Goal: Find specific page/section: Find specific page/section

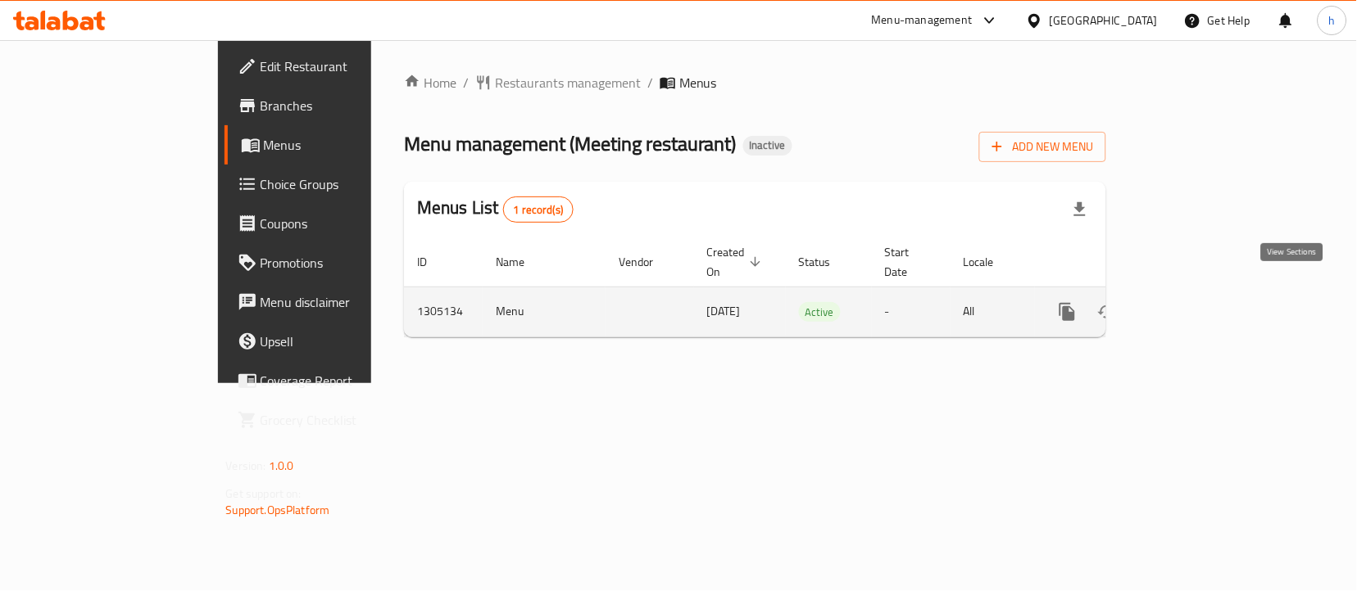
click at [1205, 292] on link "enhanced table" at bounding box center [1185, 311] width 39 height 39
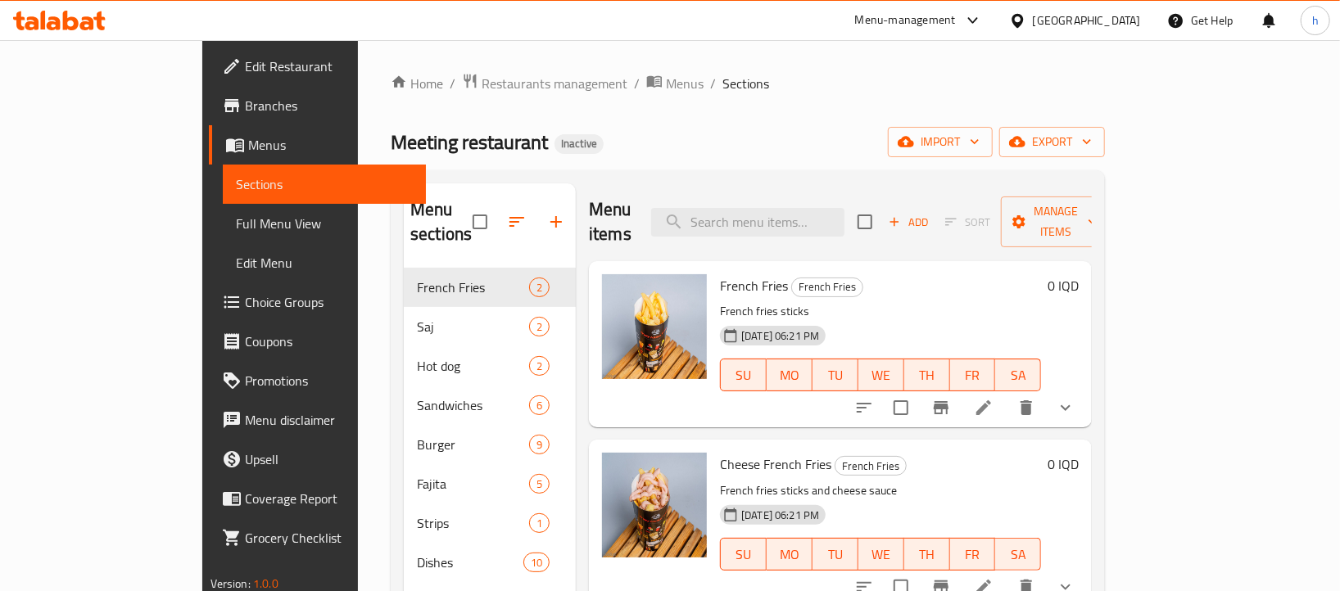
click at [236, 225] on span "Full Menu View" at bounding box center [324, 224] width 177 height 20
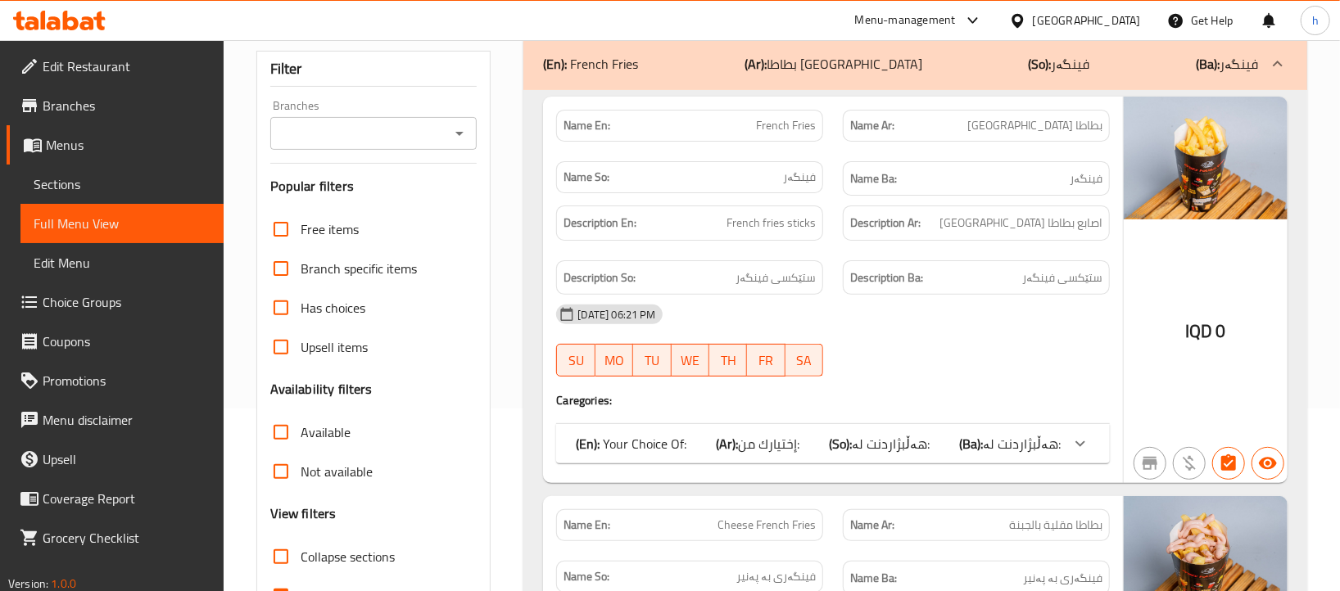
scroll to position [541, 0]
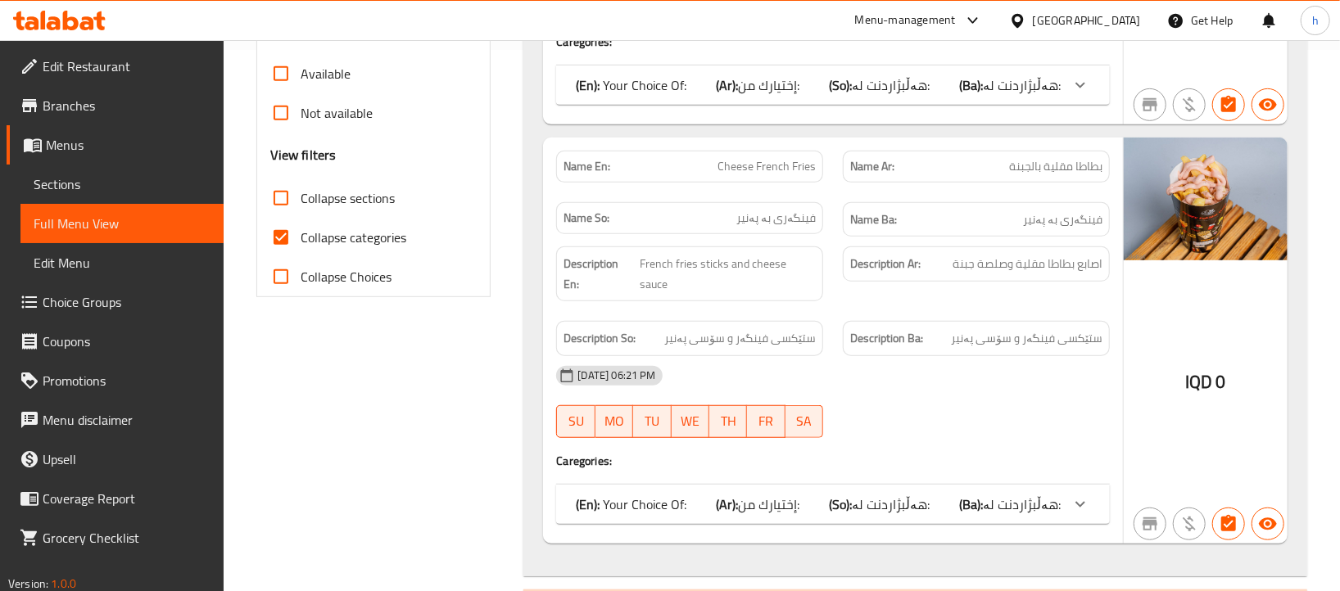
click at [396, 228] on span "Collapse categories" at bounding box center [354, 238] width 106 height 20
click at [301, 226] on input "Collapse categories" at bounding box center [280, 237] width 39 height 39
checkbox input "false"
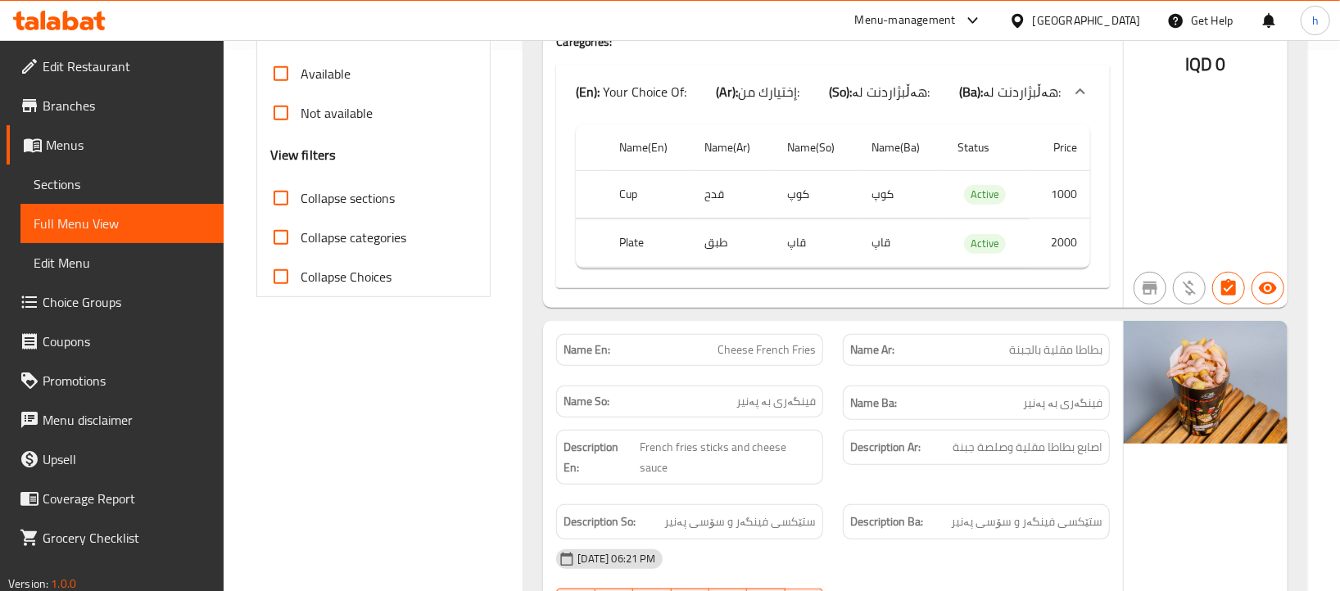
click at [287, 202] on input "Collapse sections" at bounding box center [280, 198] width 39 height 39
checkbox input "true"
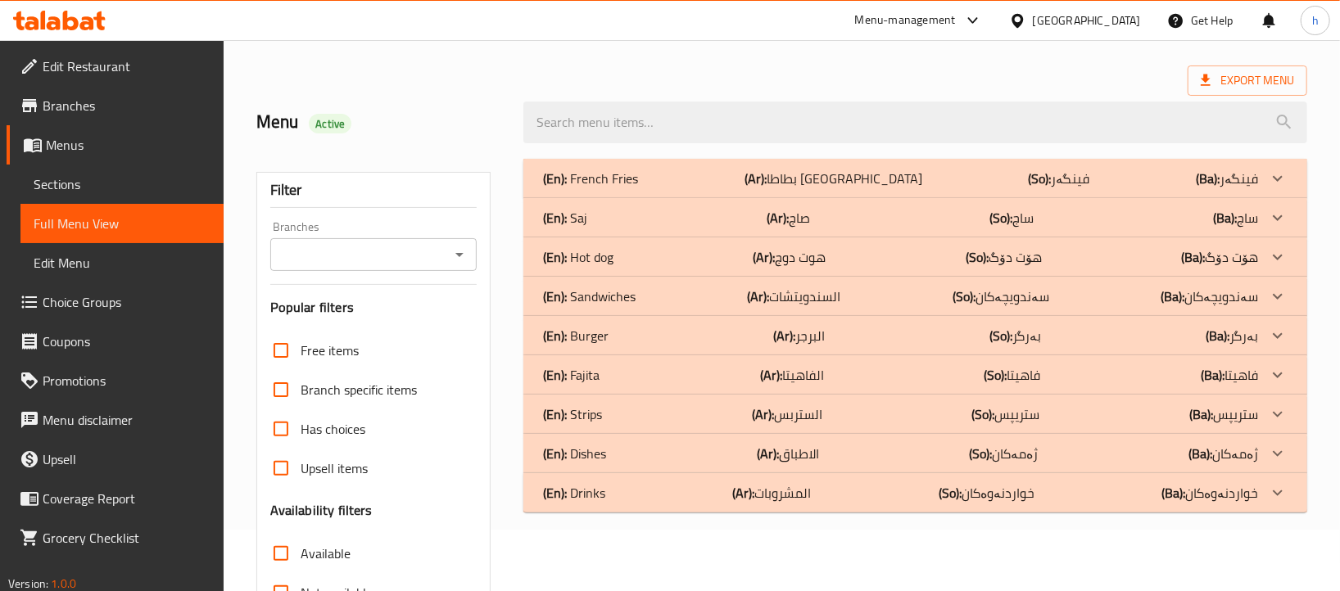
scroll to position [49, 0]
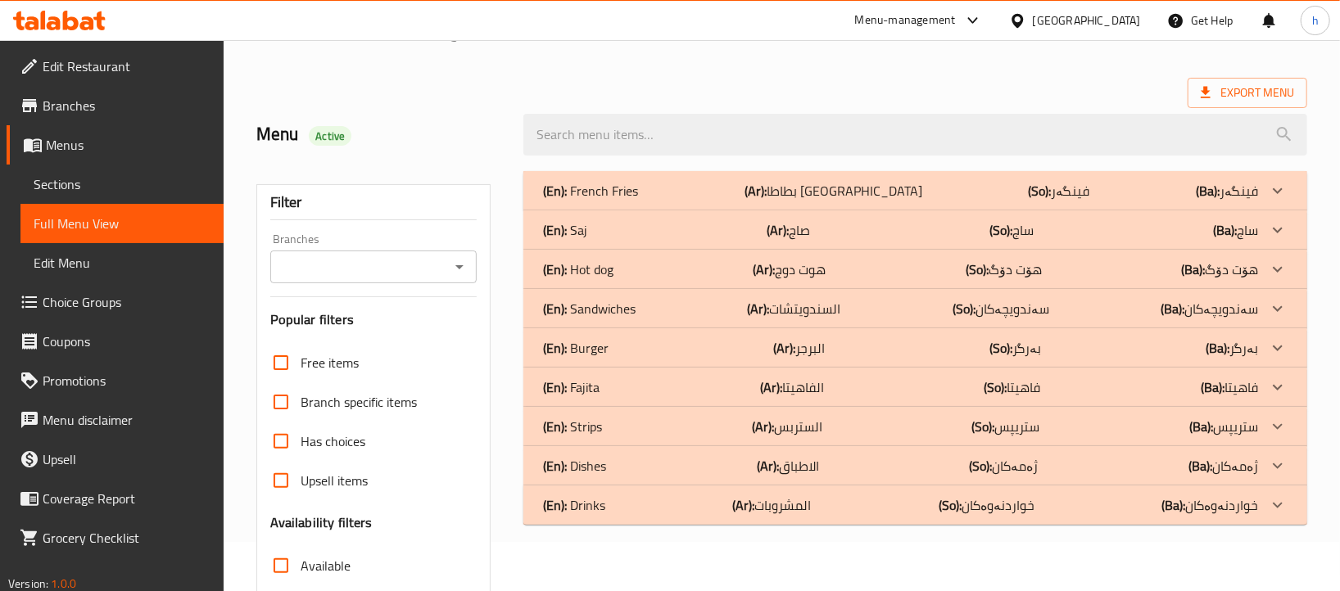
click at [646, 185] on div "(En): French Fries (Ar): بطاطا مقلية (So): فینگەر (Ba): فینگەر" at bounding box center [900, 191] width 714 height 20
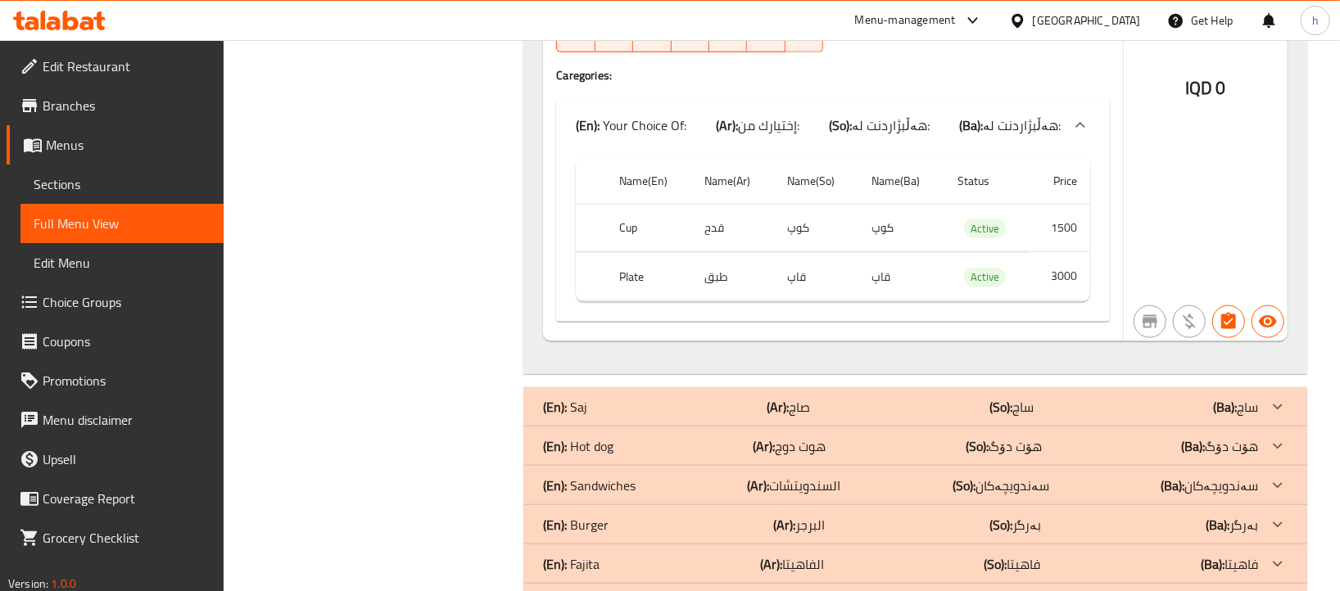
scroll to position [1075, 0]
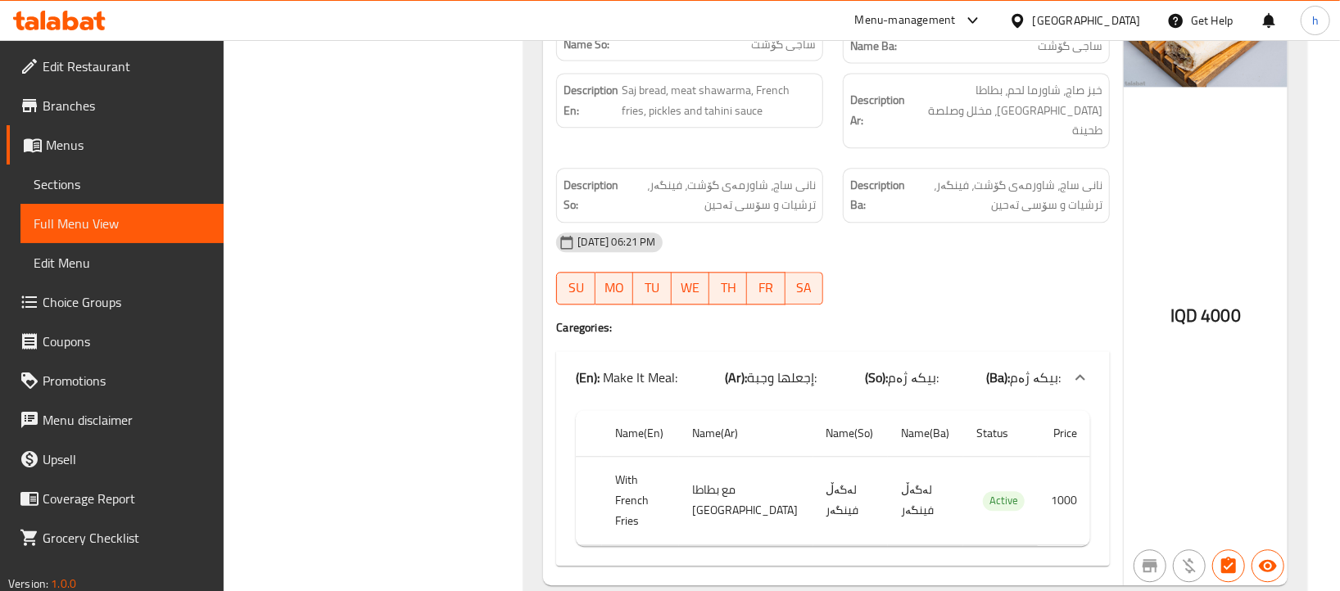
scroll to position [2243, 0]
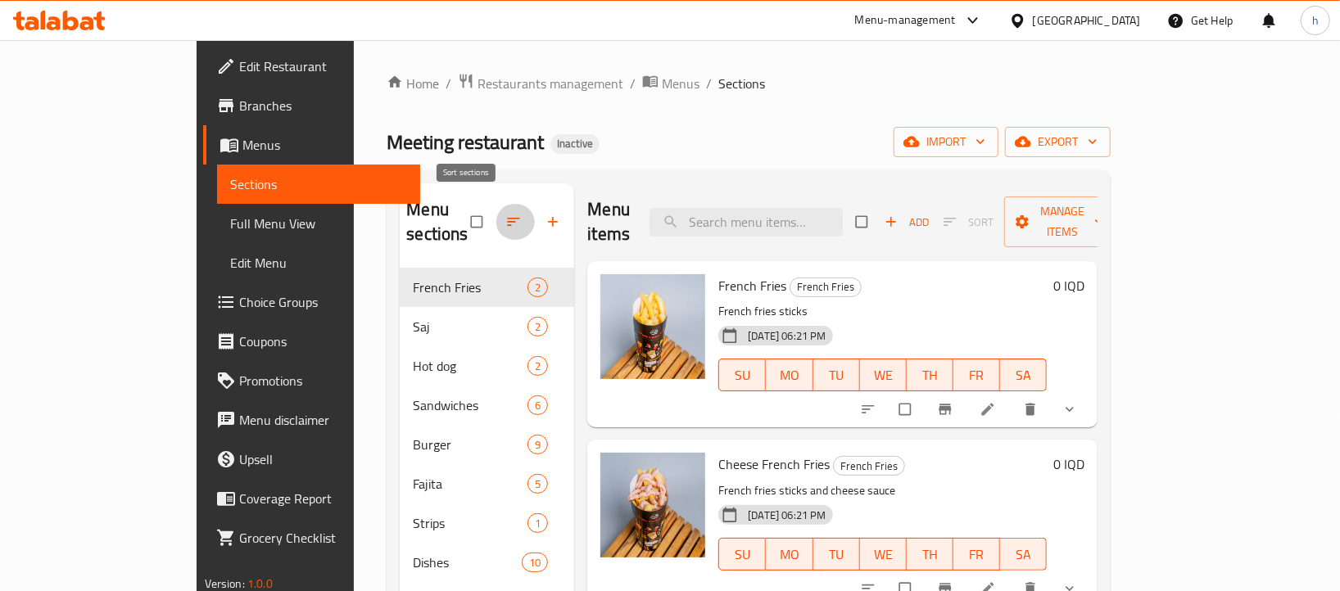
click at [505, 214] on icon "button" at bounding box center [513, 222] width 16 height 16
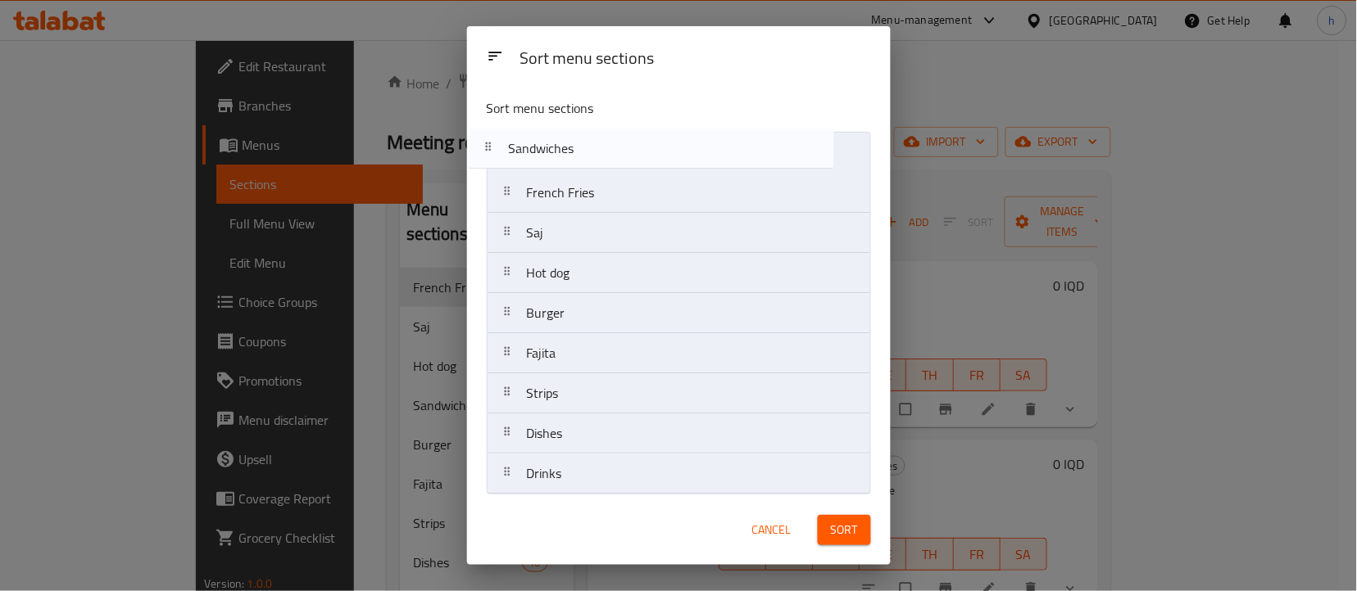
drag, startPoint x: 576, startPoint y: 287, endPoint x: 553, endPoint y: 140, distance: 148.4
click at [553, 140] on nav "French Fries Saj Hot dog Sandwiches Burger Fajita Strips Dishes Drinks" at bounding box center [679, 313] width 384 height 363
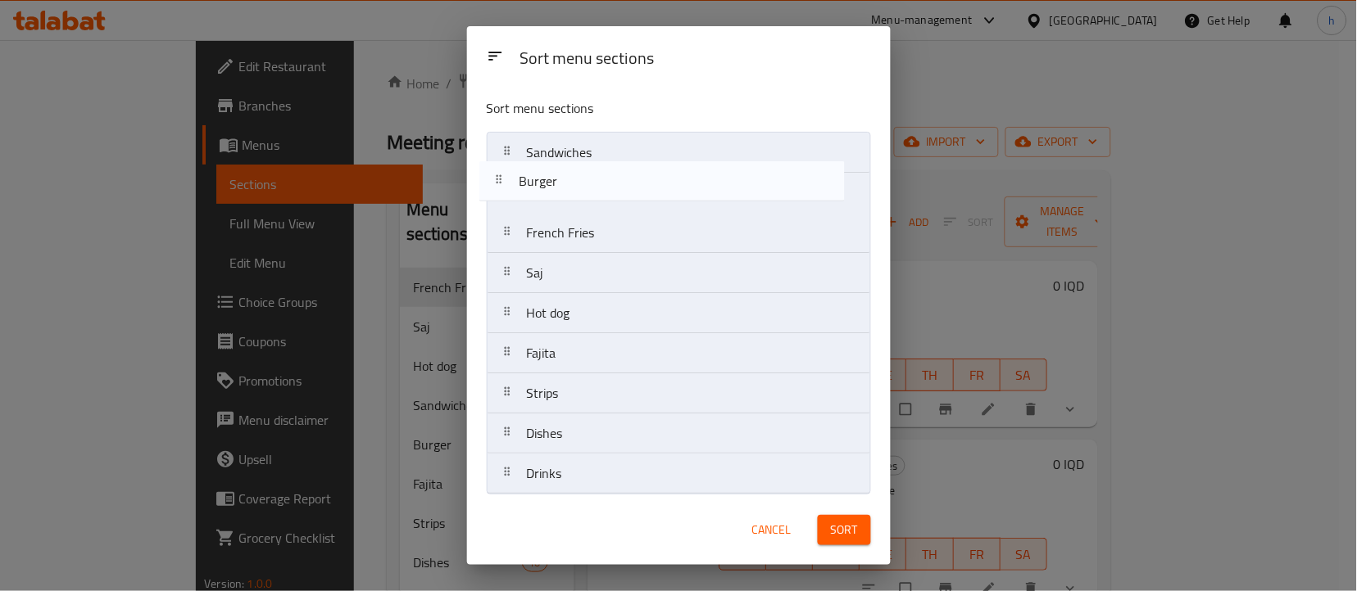
drag, startPoint x: 554, startPoint y: 325, endPoint x: 546, endPoint y: 187, distance: 138.7
click at [546, 187] on nav "Sandwiches French Fries Saj Hot dog Burger Fajita Strips Dishes Drinks" at bounding box center [679, 313] width 384 height 363
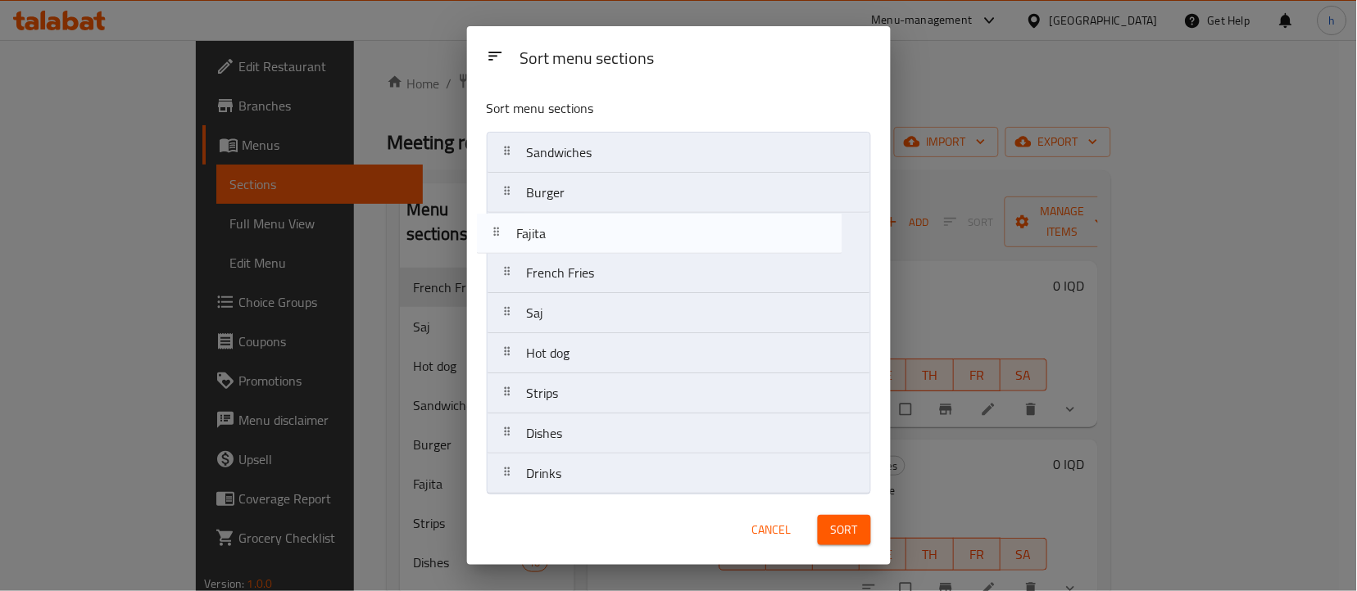
drag, startPoint x: 569, startPoint y: 349, endPoint x: 558, endPoint y: 223, distance: 126.6
click at [558, 223] on nav "Sandwiches Burger French Fries Saj Hot dog Fajita Strips Dishes Drinks" at bounding box center [679, 313] width 384 height 363
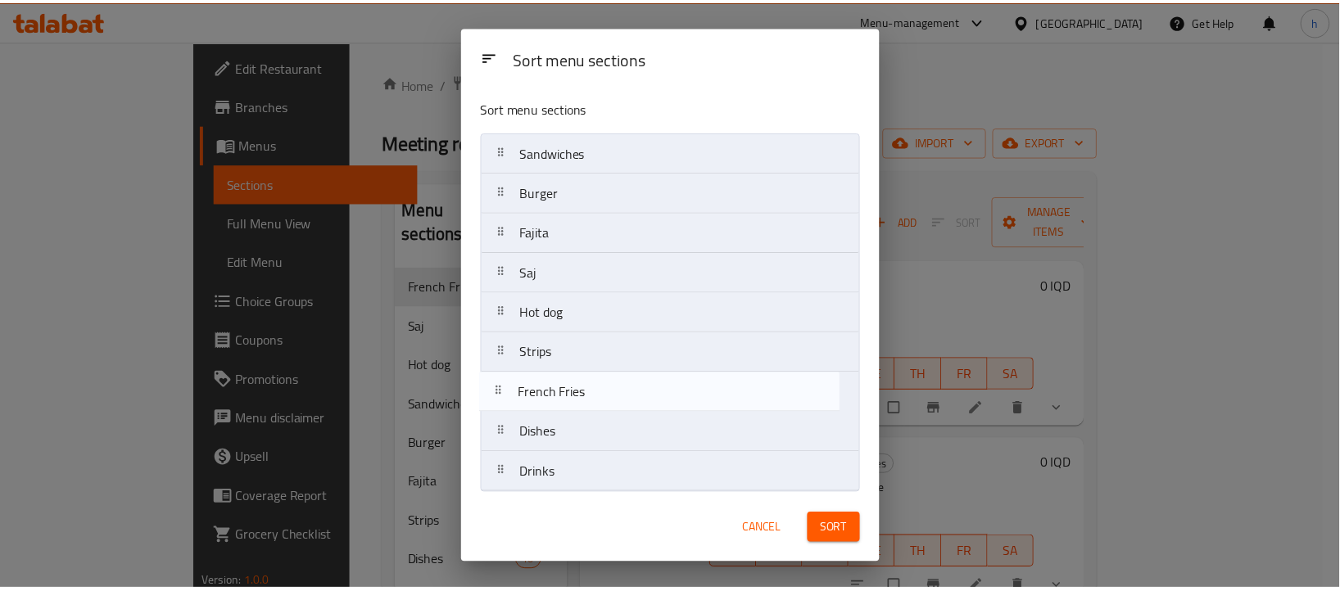
scroll to position [7, 0]
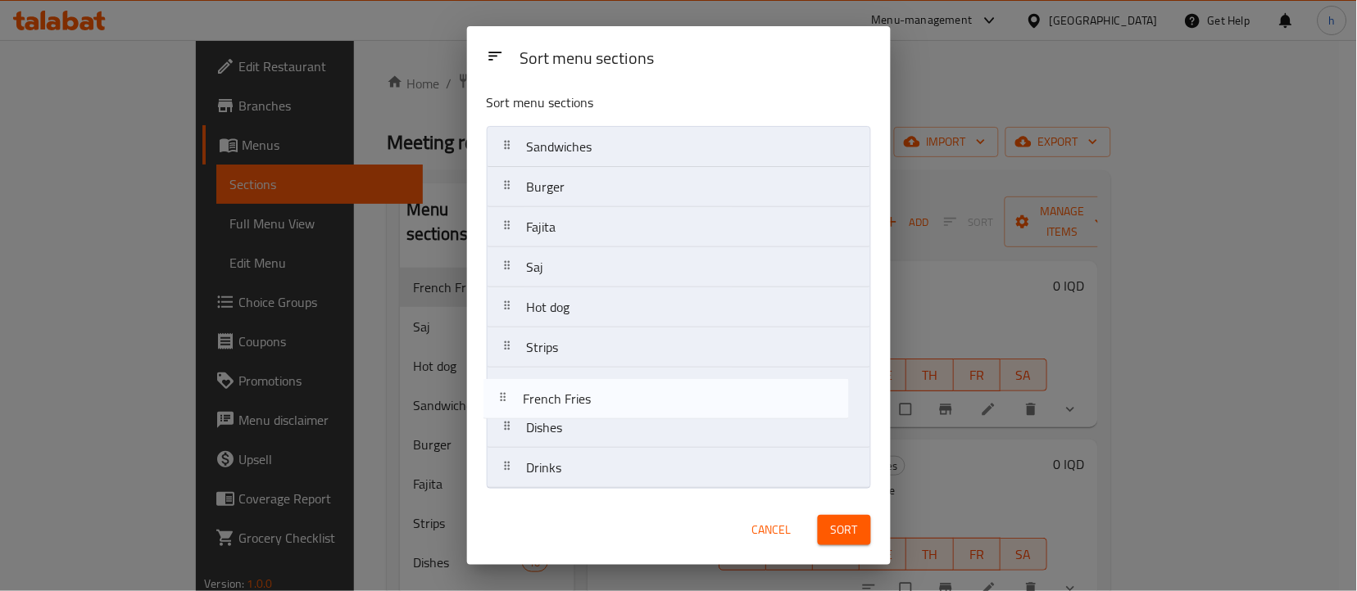
drag, startPoint x: 560, startPoint y: 277, endPoint x: 558, endPoint y: 408, distance: 131.1
click at [558, 408] on nav "Sandwiches Burger Fajita French Fries Saj Hot dog Strips Dishes Drinks" at bounding box center [679, 307] width 384 height 363
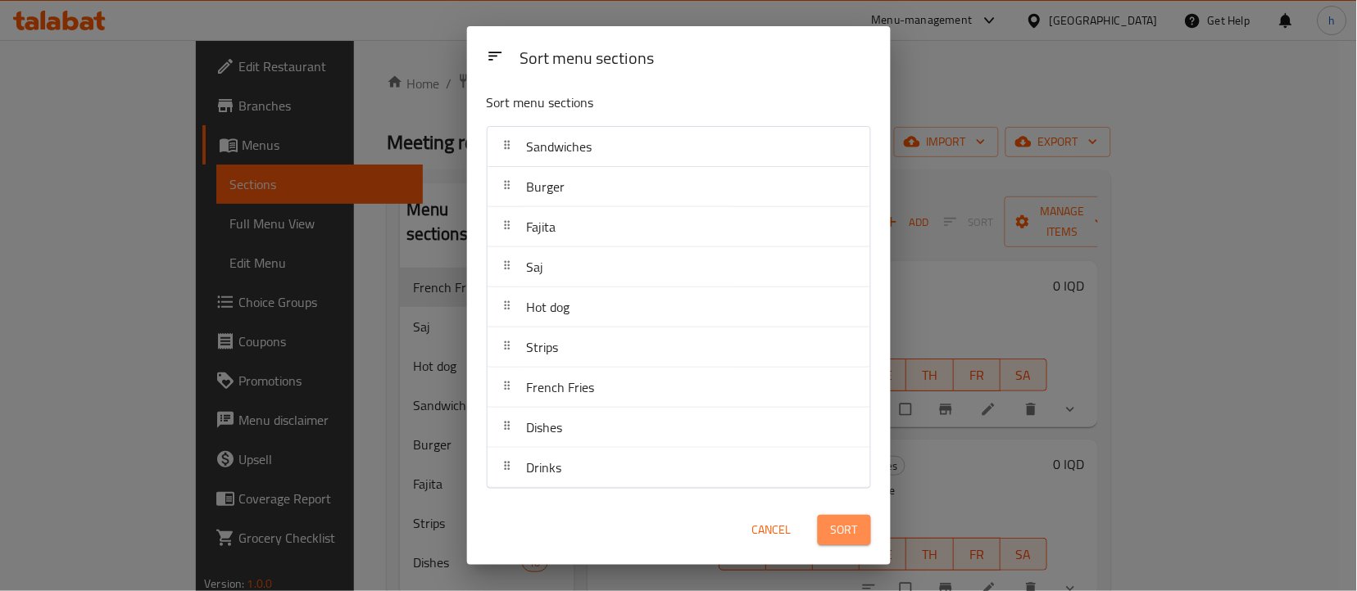
click at [836, 526] on span "Sort" at bounding box center [844, 530] width 27 height 20
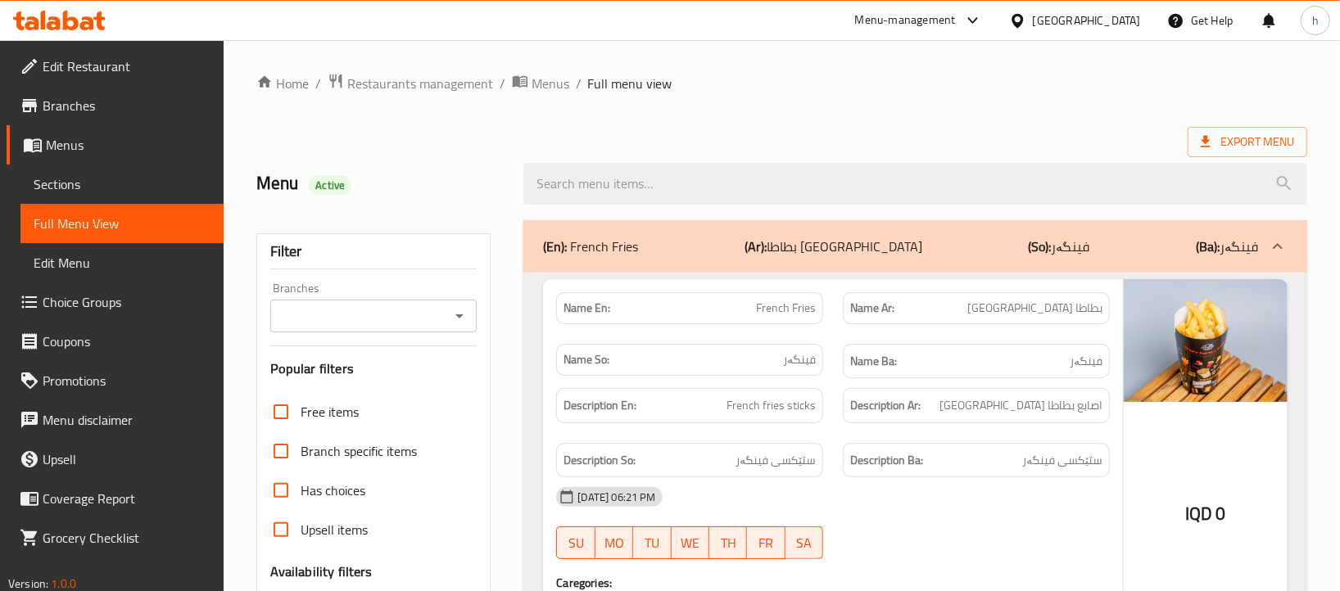
click at [453, 324] on icon "Open" at bounding box center [460, 316] width 20 height 20
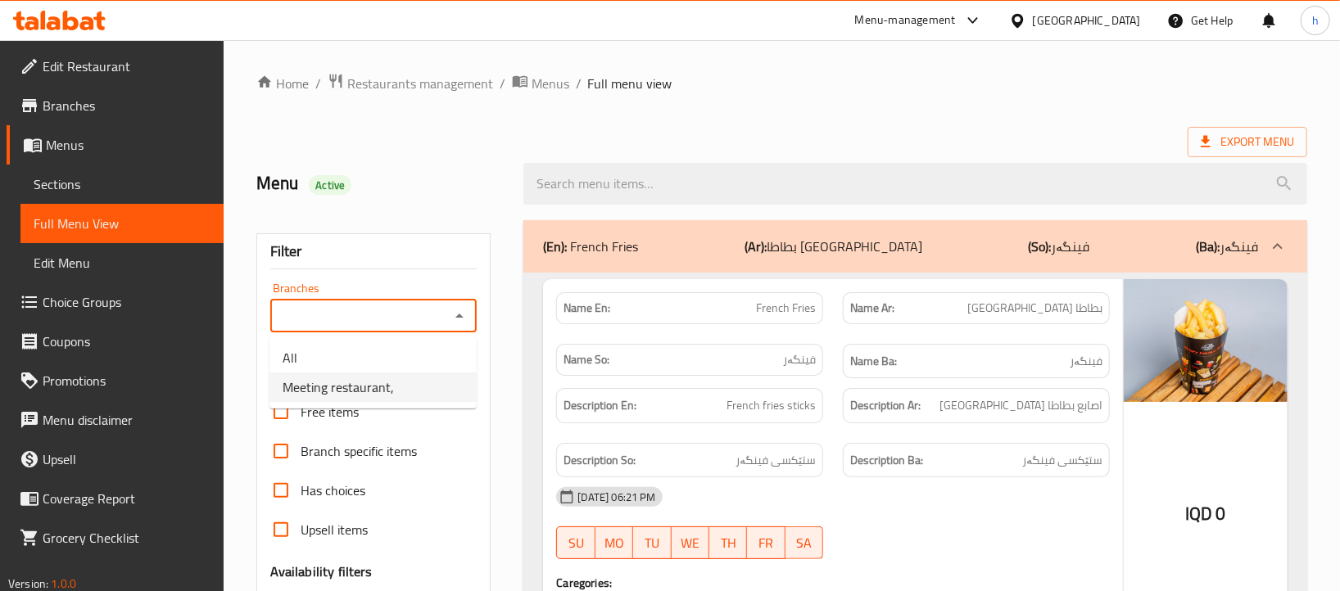
click at [392, 386] on li "Meeting restaurant," at bounding box center [373, 387] width 207 height 29
type input "Meeting restaurant,"
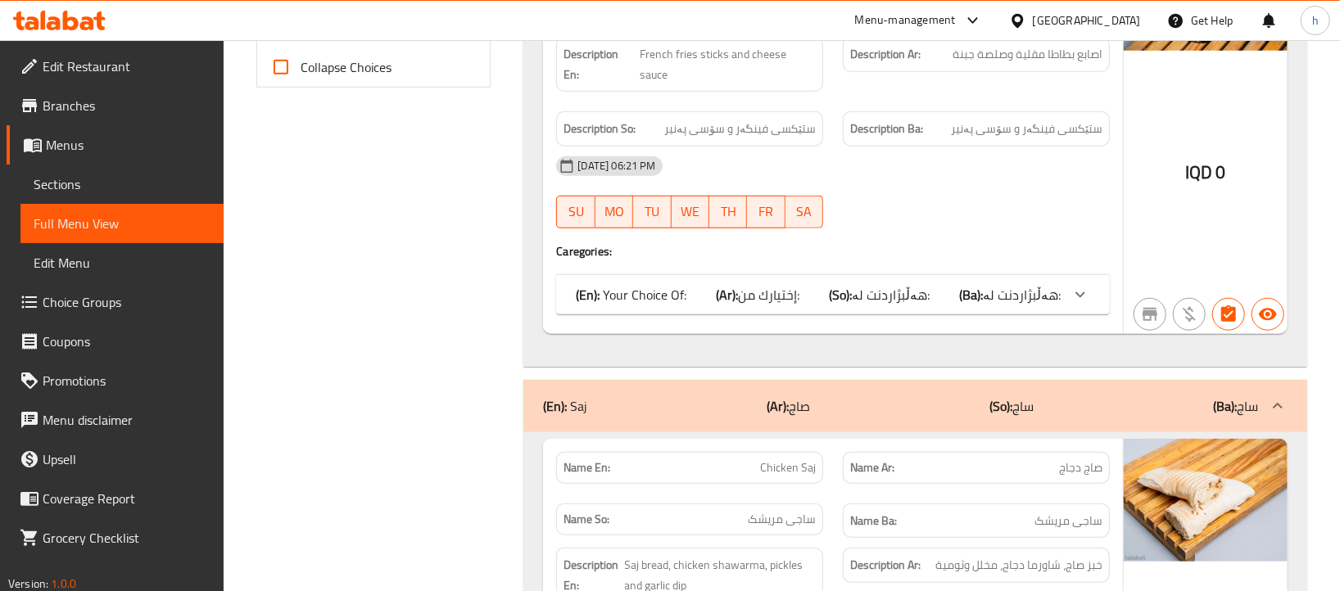
scroll to position [661, 0]
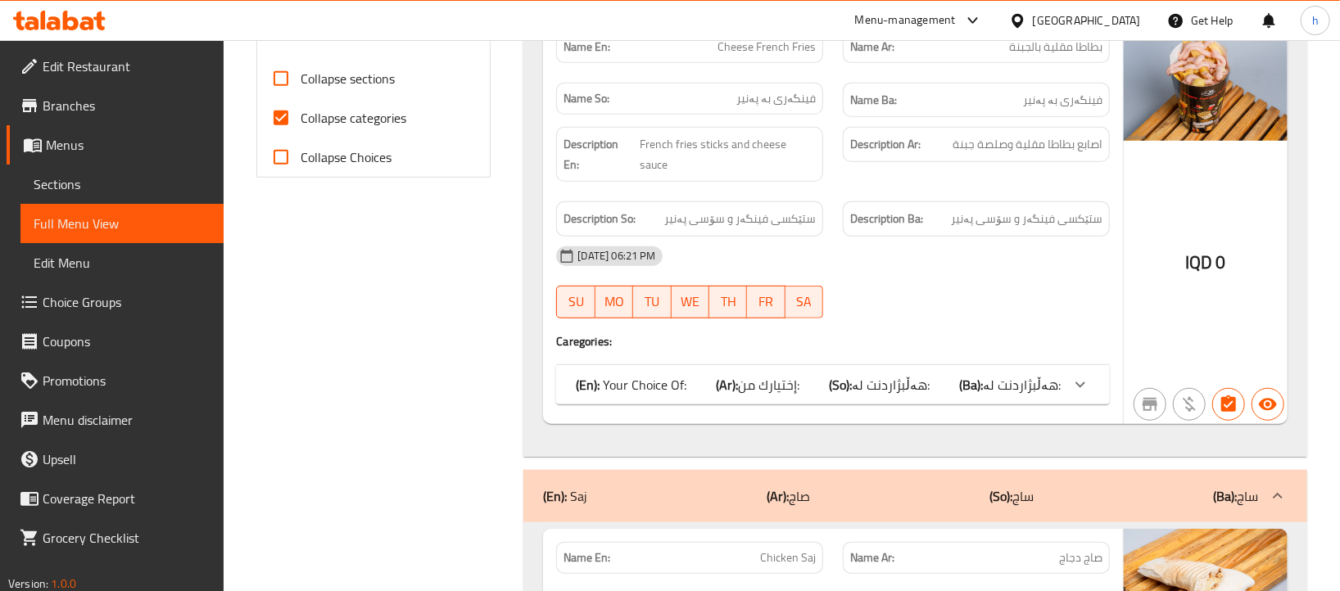
click at [368, 108] on span "Collapse categories" at bounding box center [354, 118] width 106 height 20
click at [301, 106] on input "Collapse categories" at bounding box center [280, 117] width 39 height 39
checkbox input "false"
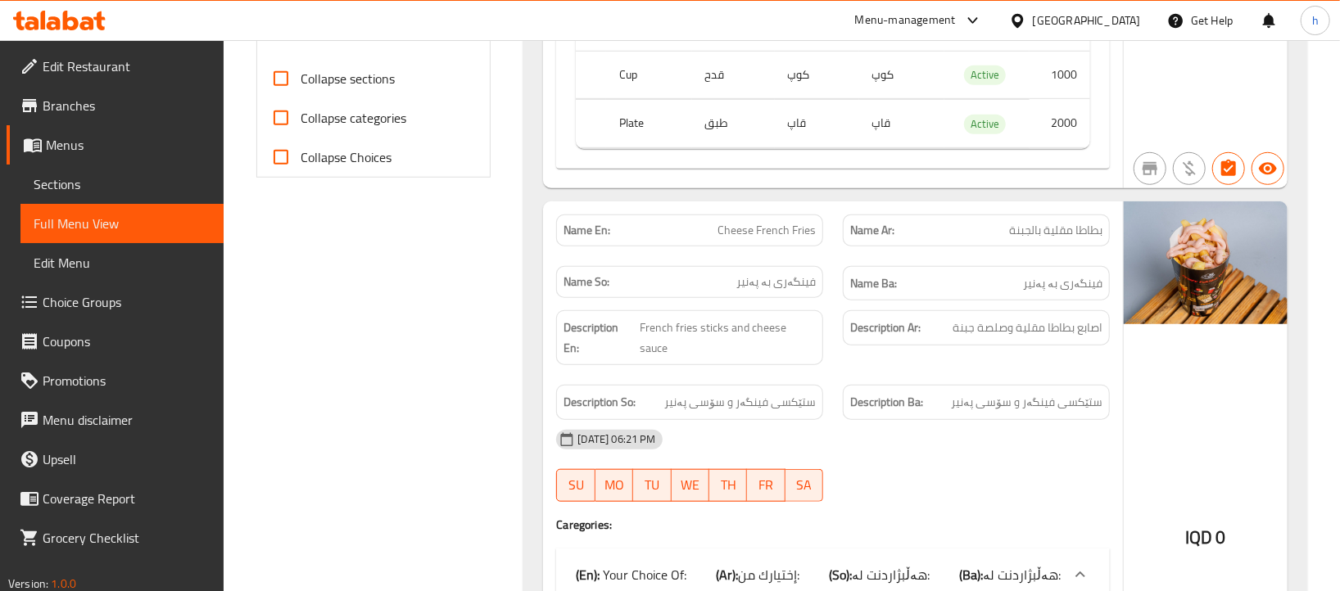
click at [354, 82] on span "Collapse sections" at bounding box center [348, 79] width 94 height 20
click at [301, 82] on input "Collapse sections" at bounding box center [280, 78] width 39 height 39
checkbox input "true"
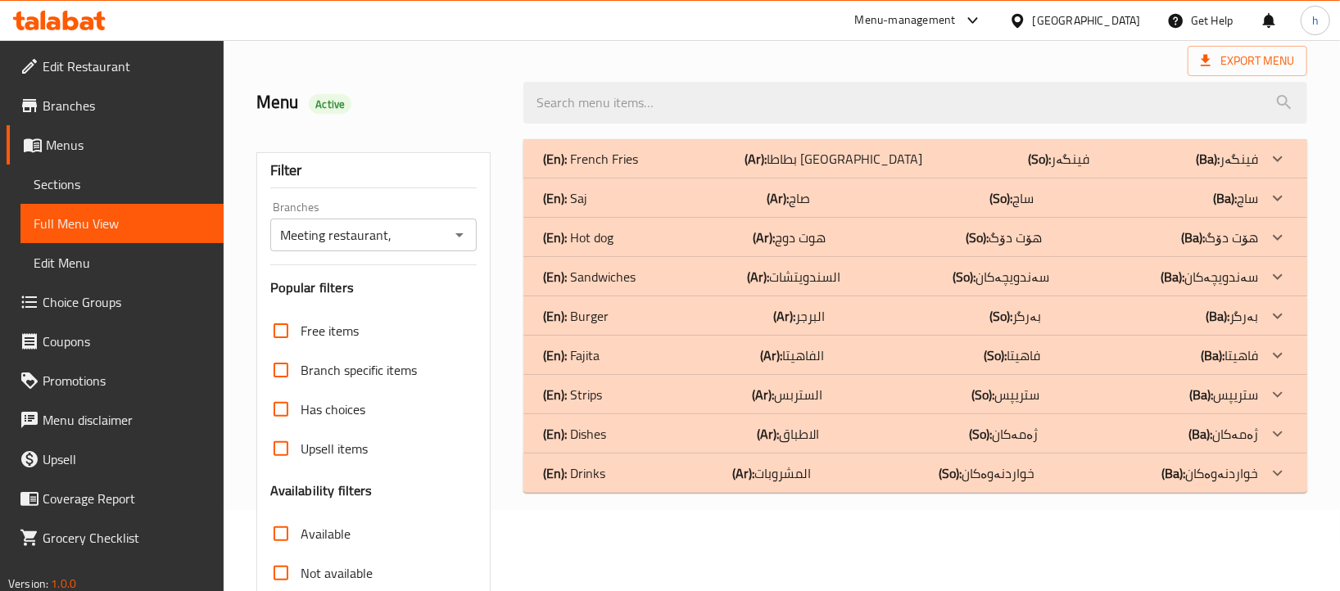
scroll to position [64, 0]
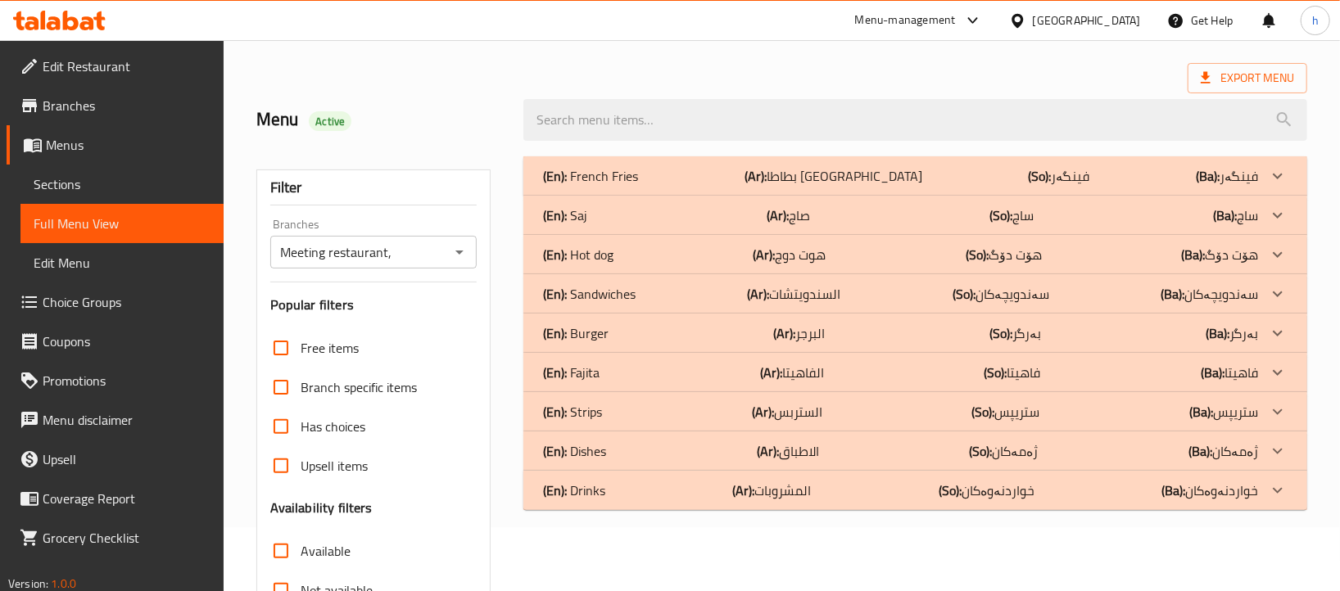
click at [1242, 167] on p "(Ba): فینگەر" at bounding box center [1227, 176] width 62 height 20
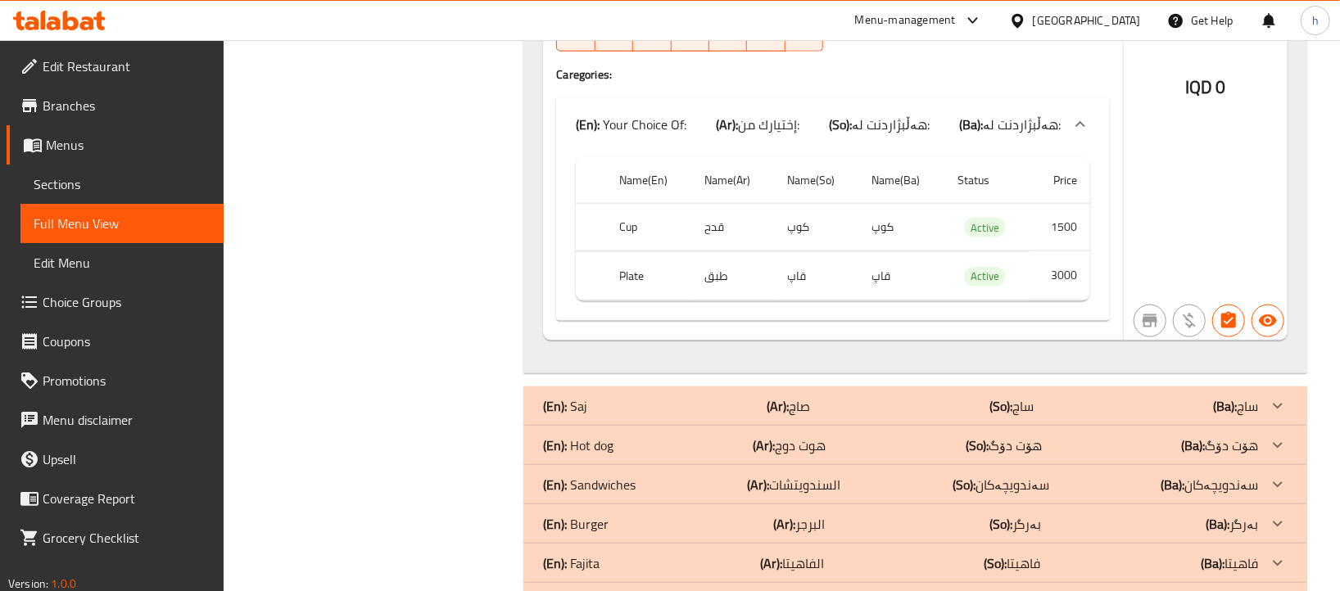
scroll to position [1115, 0]
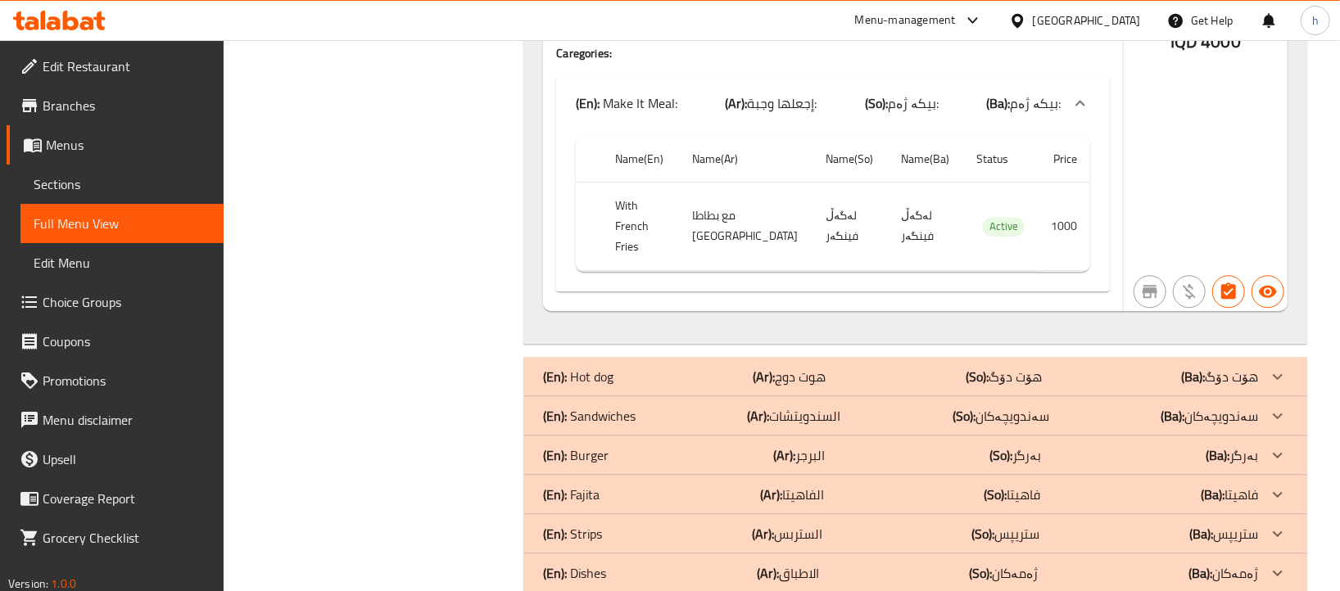
scroll to position [2459, 0]
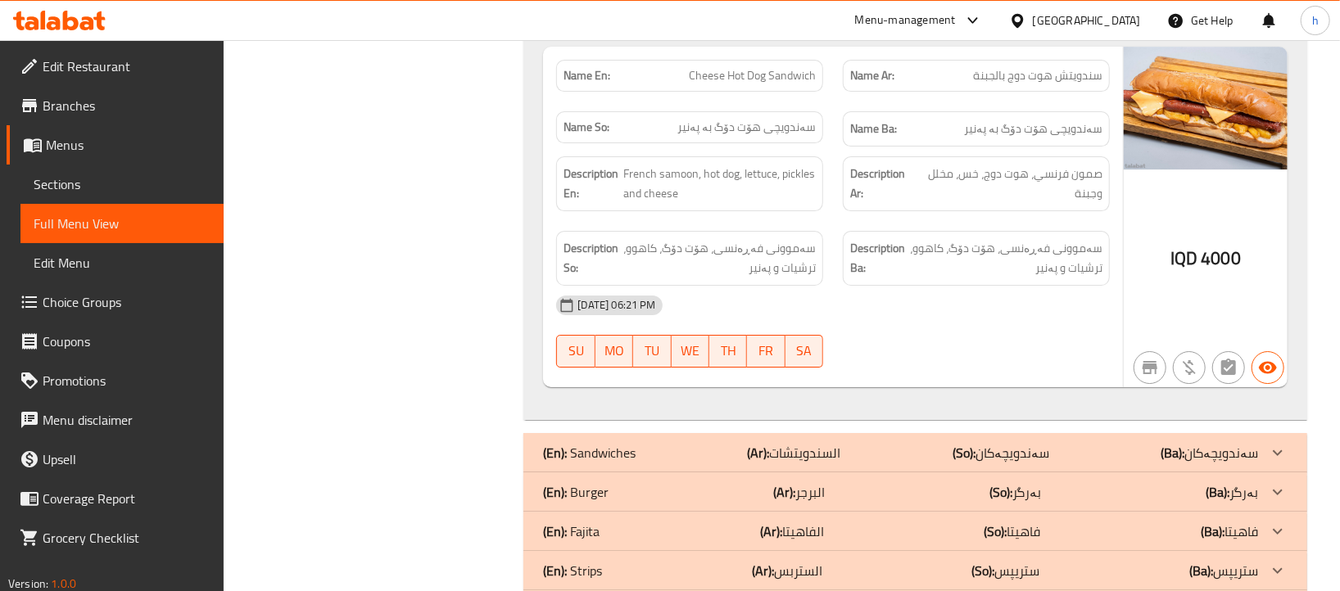
scroll to position [3245, 0]
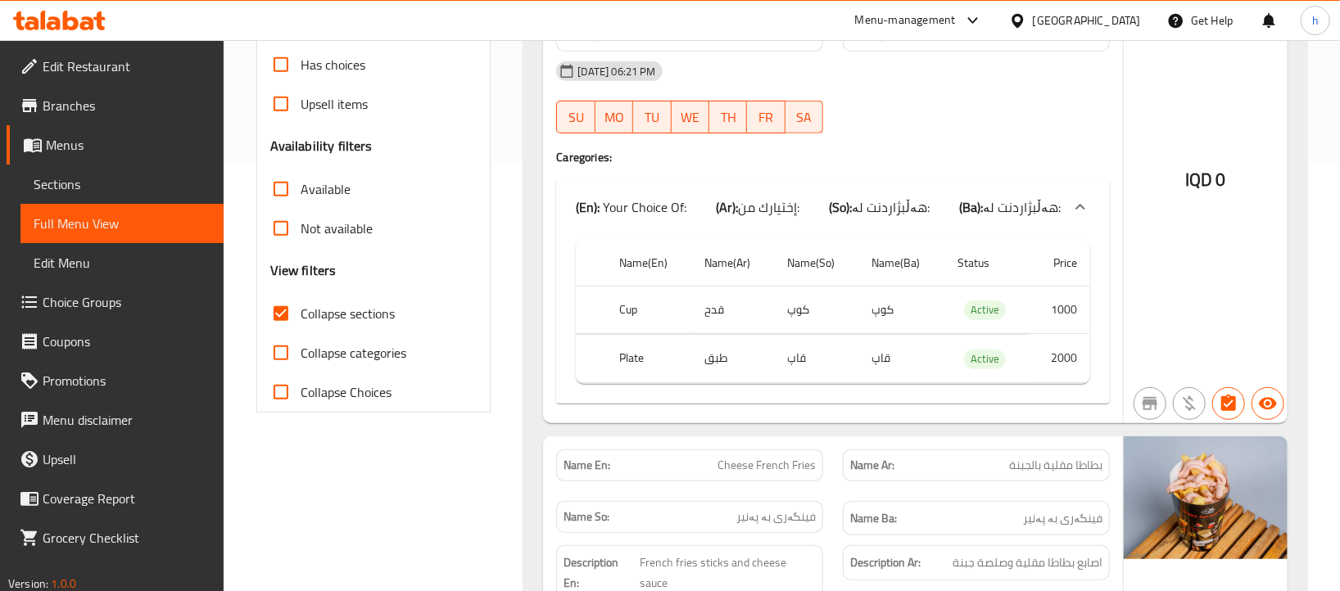
scroll to position [0, 0]
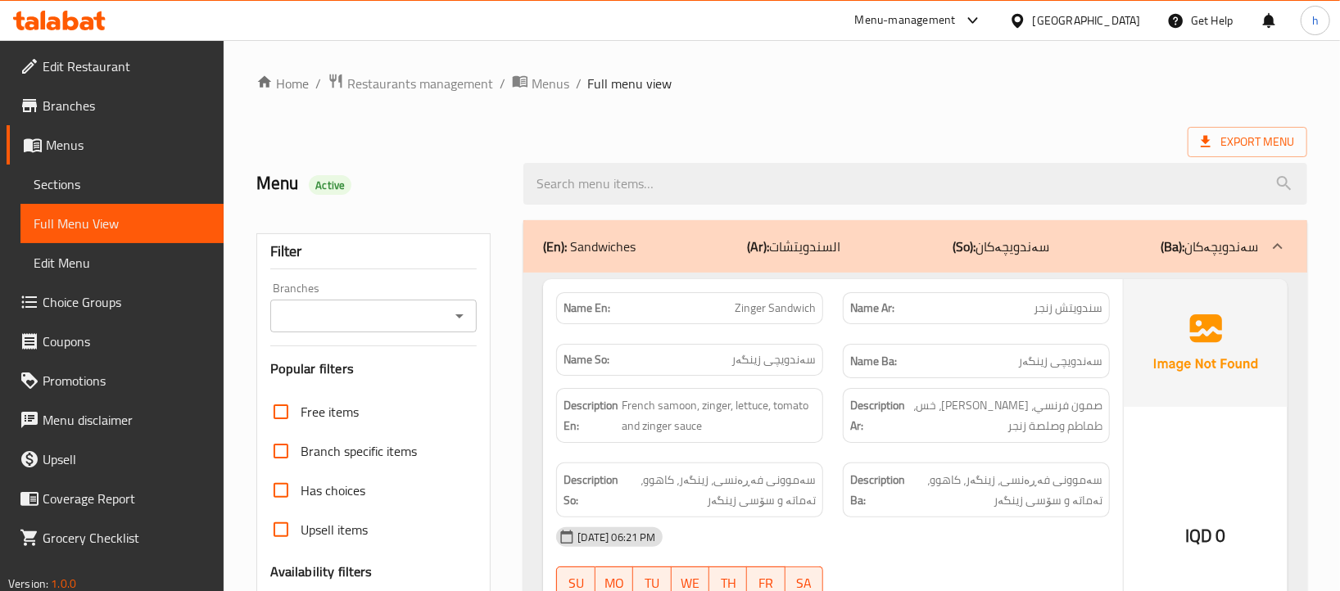
click at [460, 315] on icon "Open" at bounding box center [459, 317] width 8 height 4
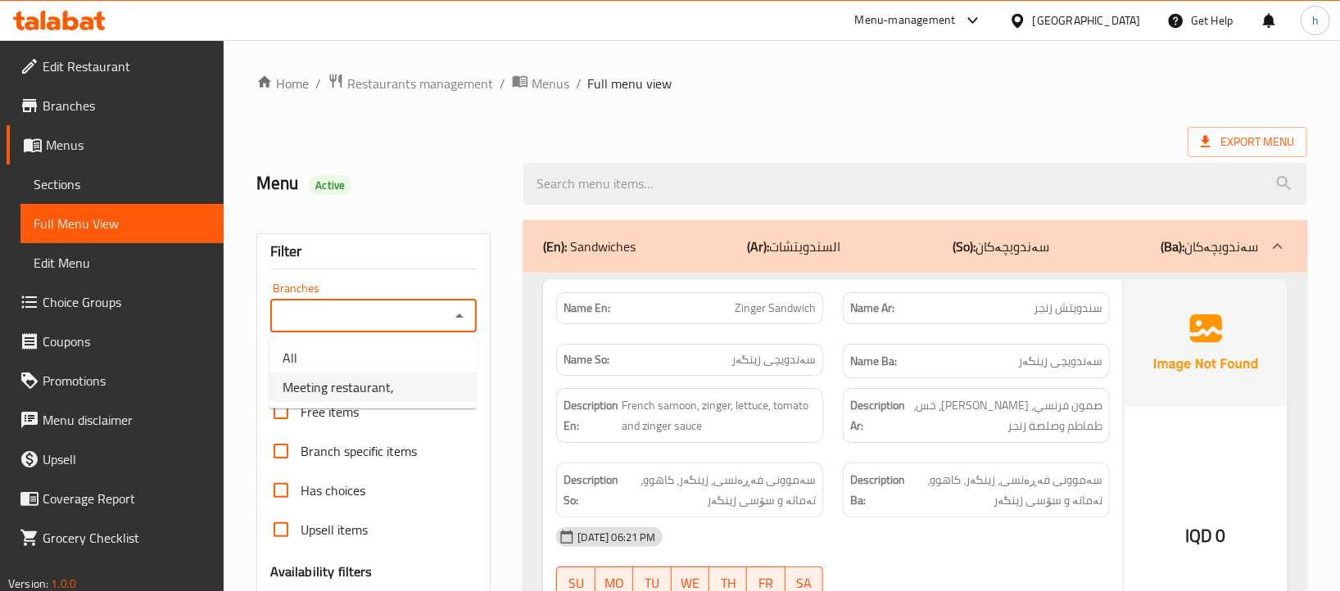
click at [366, 392] on span "Meeting restaurant," at bounding box center [338, 388] width 111 height 20
type input "Meeting restaurant,"
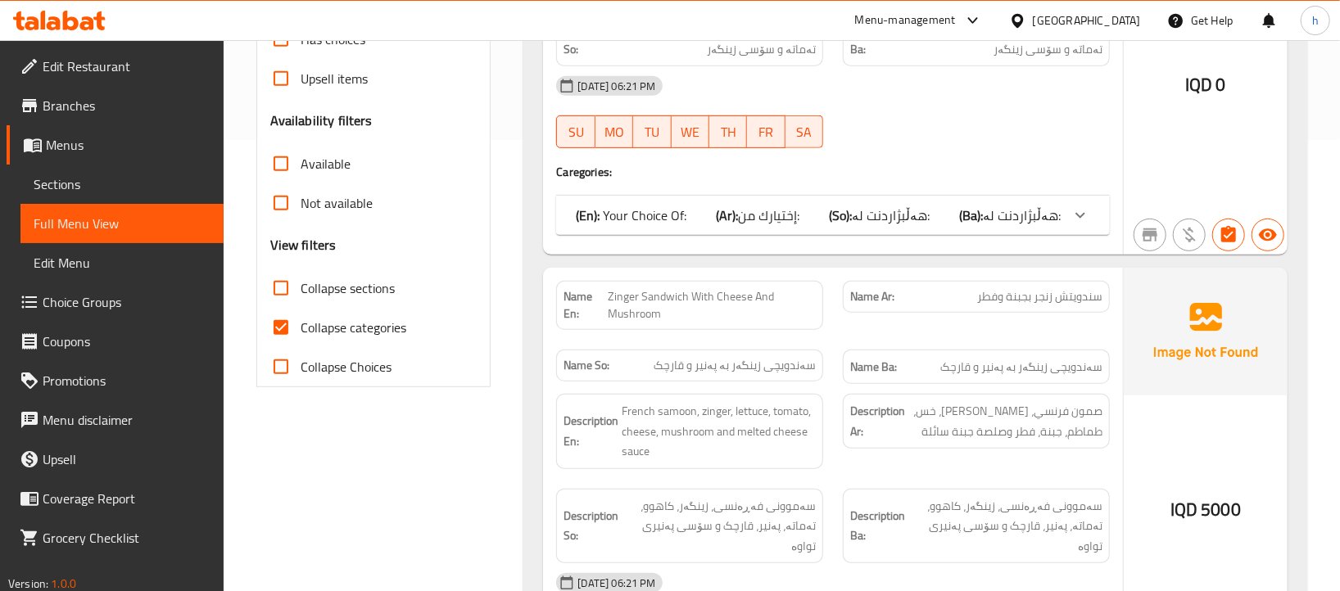
scroll to position [572, 0]
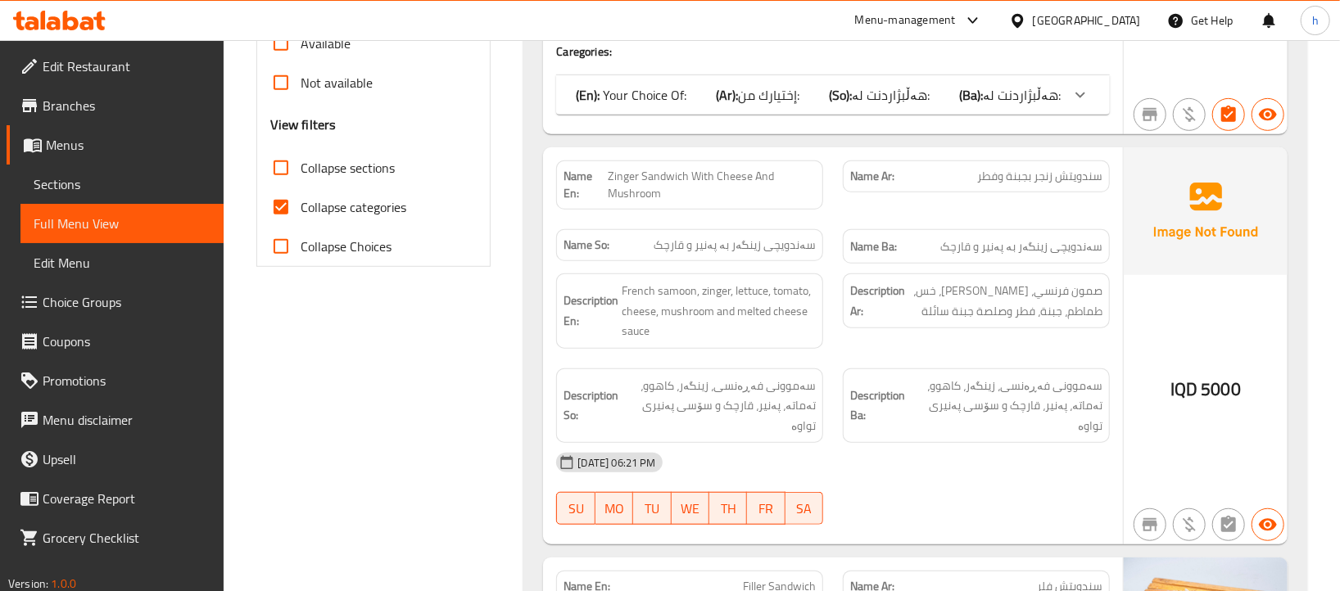
click at [395, 197] on span "Collapse categories" at bounding box center [354, 207] width 106 height 20
click at [301, 196] on input "Collapse categories" at bounding box center [280, 207] width 39 height 39
checkbox input "false"
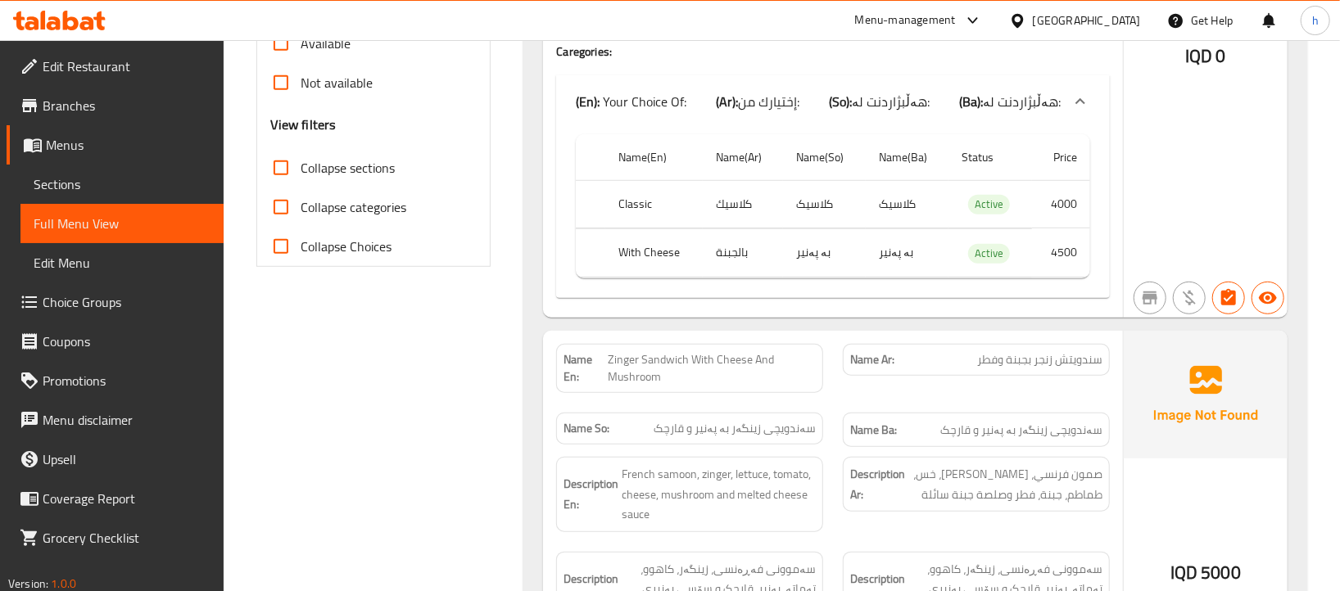
click at [347, 171] on span "Collapse sections" at bounding box center [348, 168] width 94 height 20
click at [301, 171] on input "Collapse sections" at bounding box center [280, 167] width 39 height 39
checkbox input "true"
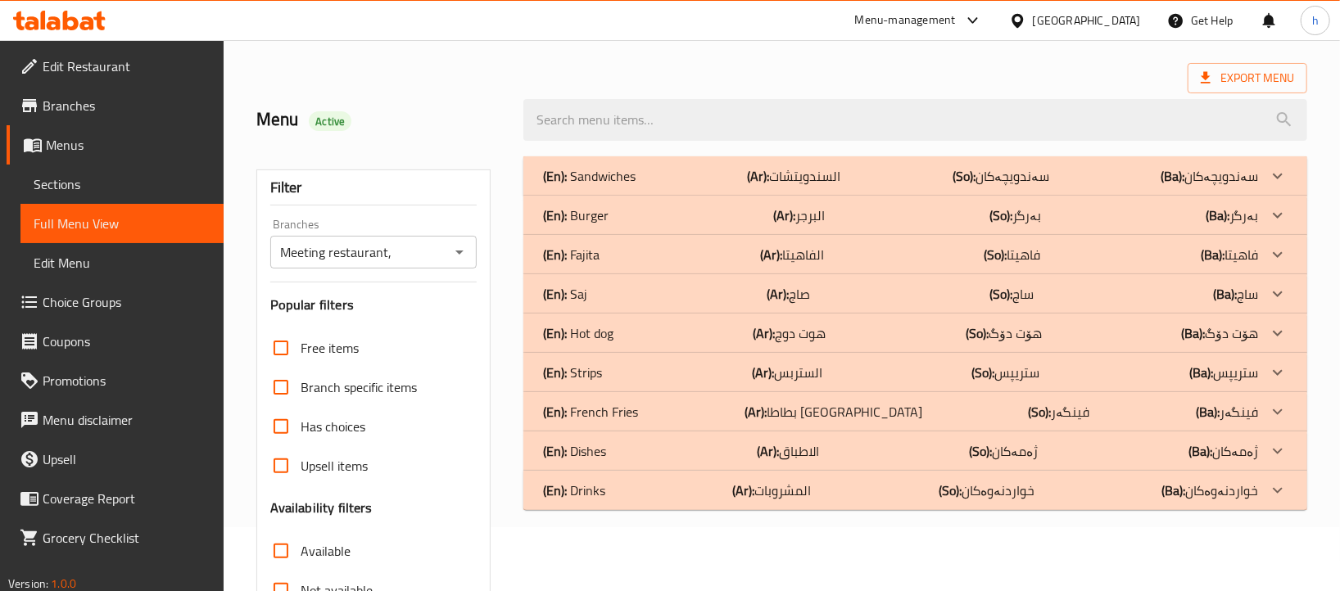
scroll to position [20, 0]
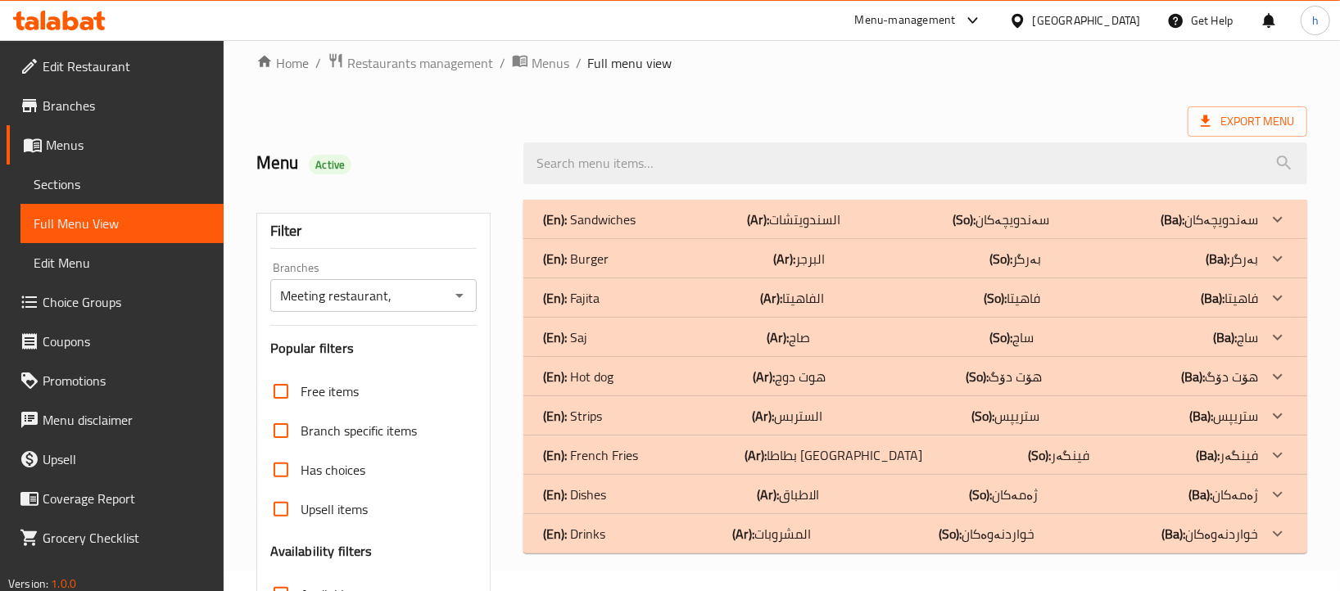
click at [636, 218] on div "(En): Sandwiches (Ar): السندويتشات (So): سەندویچەکان (Ba): سەندویچەکان" at bounding box center [900, 220] width 714 height 20
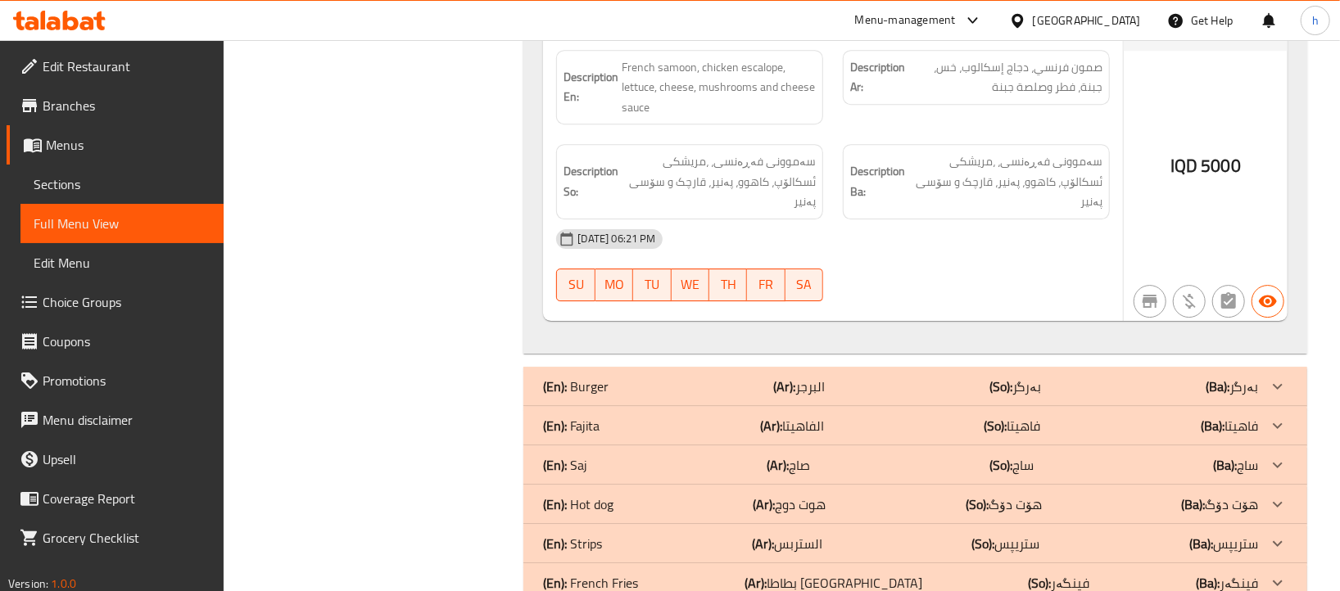
scroll to position [3057, 0]
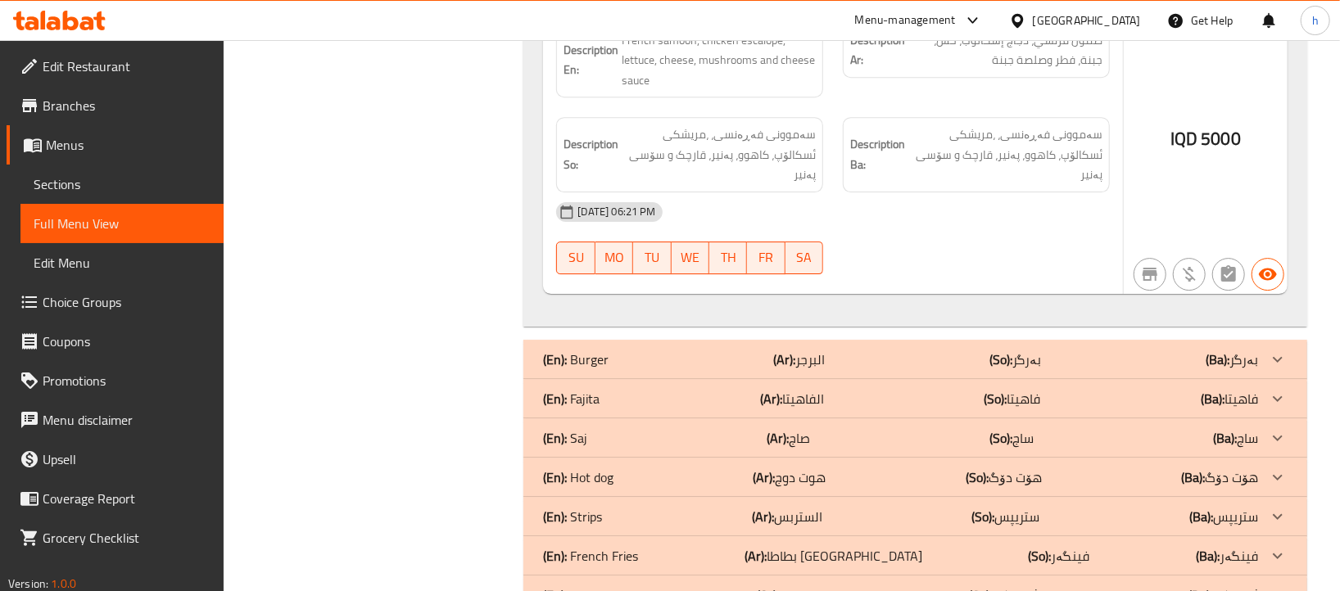
drag, startPoint x: 596, startPoint y: 446, endPoint x: 596, endPoint y: 429, distance: 17.2
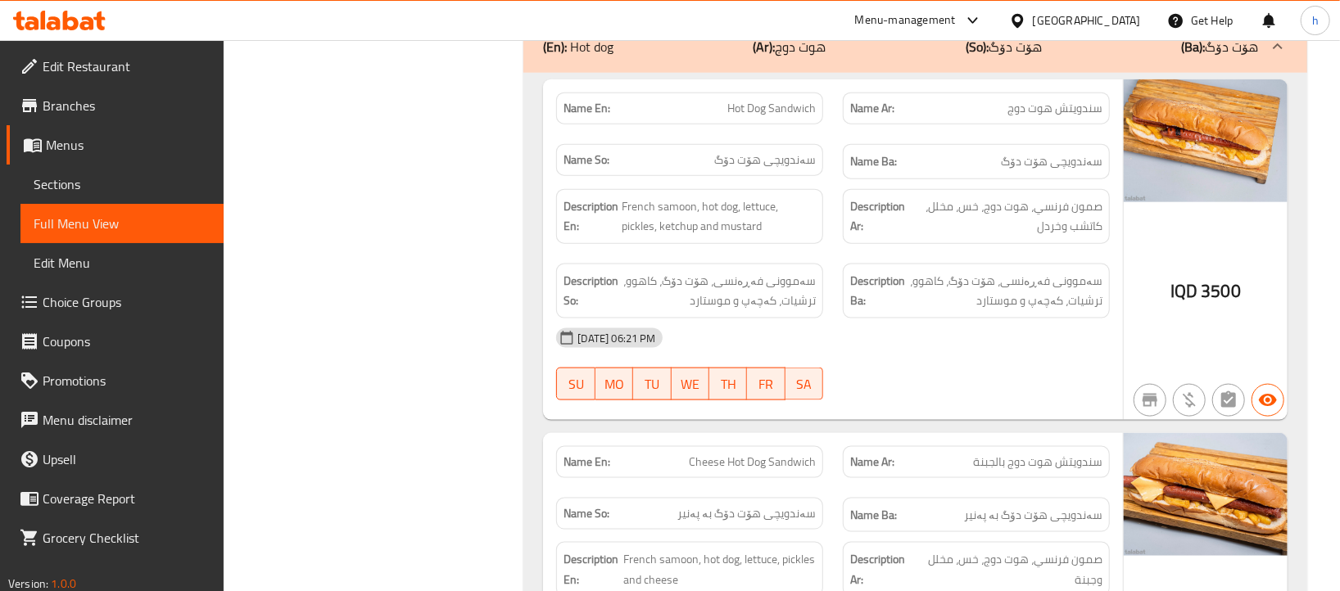
scroll to position [5141, 0]
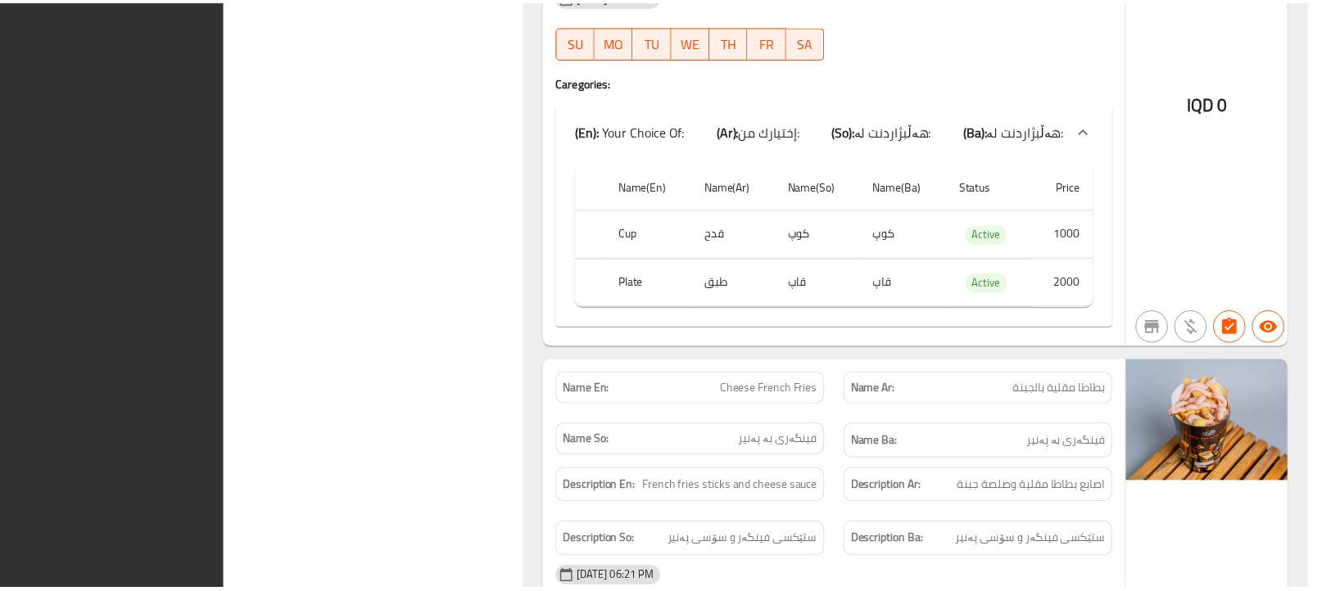
scroll to position [6378, 0]
